Goal: Information Seeking & Learning: Learn about a topic

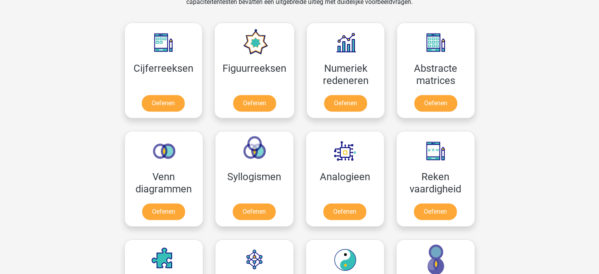
scroll to position [401, 0]
click at [298, 114] on div "Figuurreeksen Oefenen" at bounding box center [254, 71] width 92 height 108
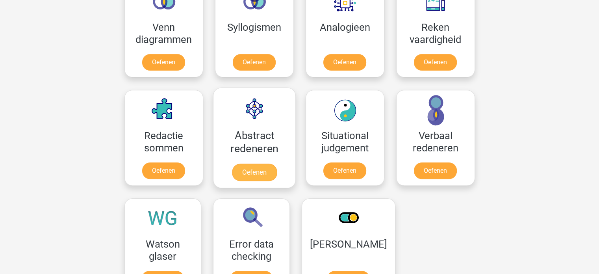
scroll to position [585, 0]
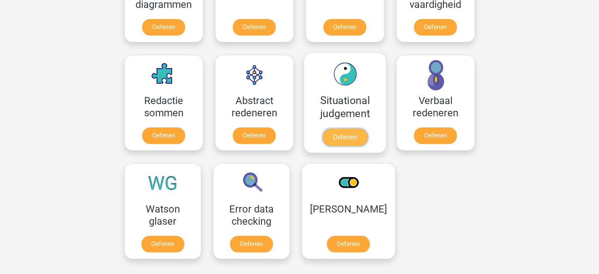
click at [329, 132] on link "Oefenen" at bounding box center [344, 136] width 45 height 17
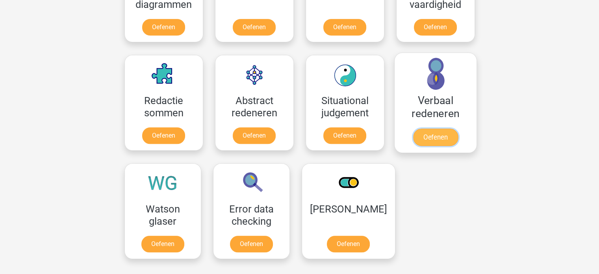
click at [435, 133] on link "Oefenen" at bounding box center [434, 136] width 45 height 17
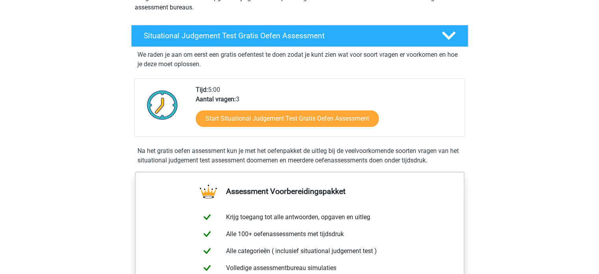
scroll to position [81, 0]
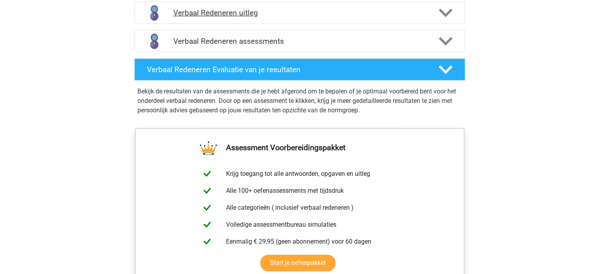
scroll to position [489, 0]
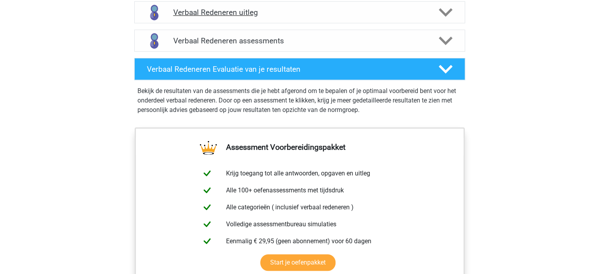
click at [227, 20] on div "Verbaal Redeneren uitleg" at bounding box center [299, 12] width 331 height 22
